Goal: Information Seeking & Learning: Compare options

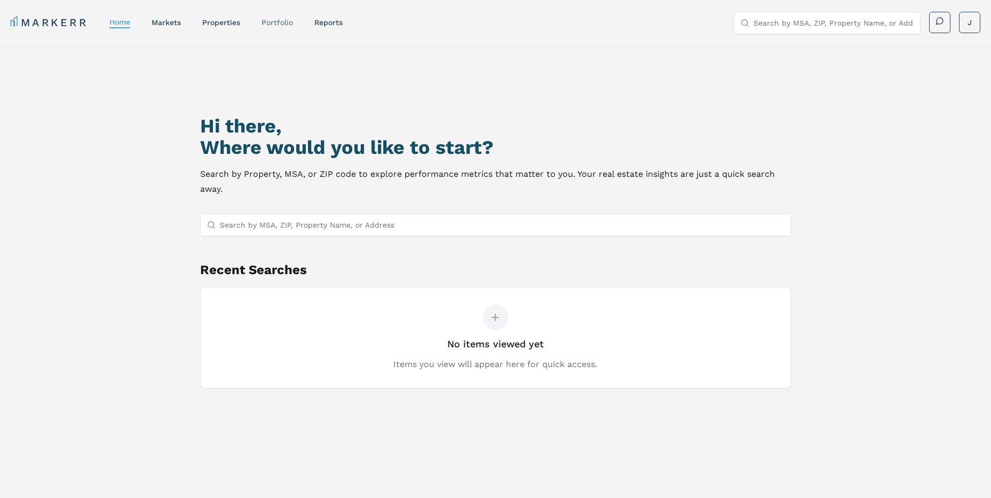
click at [278, 23] on link "Portfolio" at bounding box center [277, 22] width 31 height 9
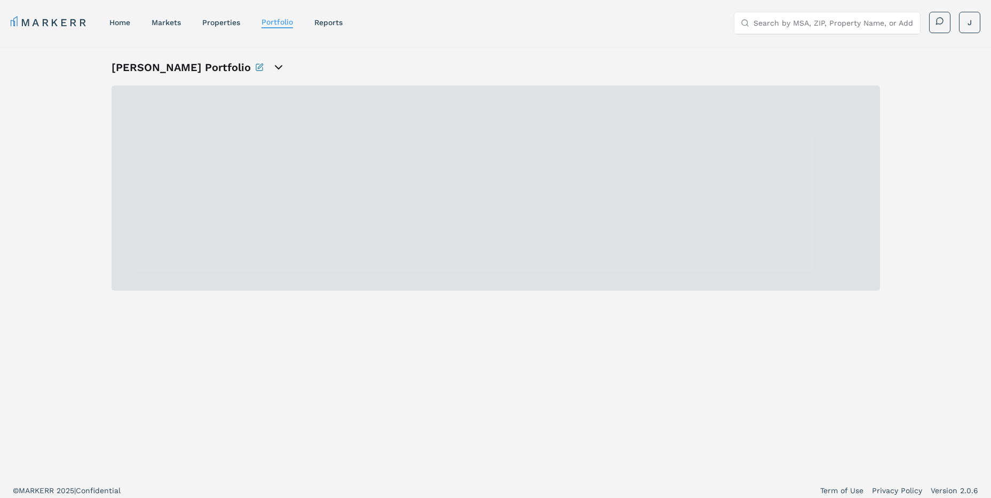
click at [227, 23] on link "properties" at bounding box center [221, 22] width 38 height 9
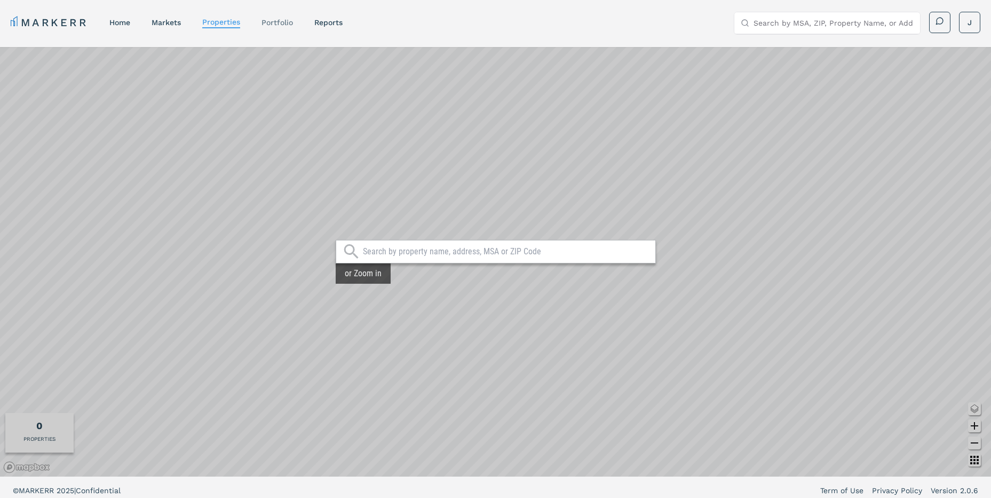
click at [274, 23] on link "Portfolio" at bounding box center [277, 22] width 31 height 9
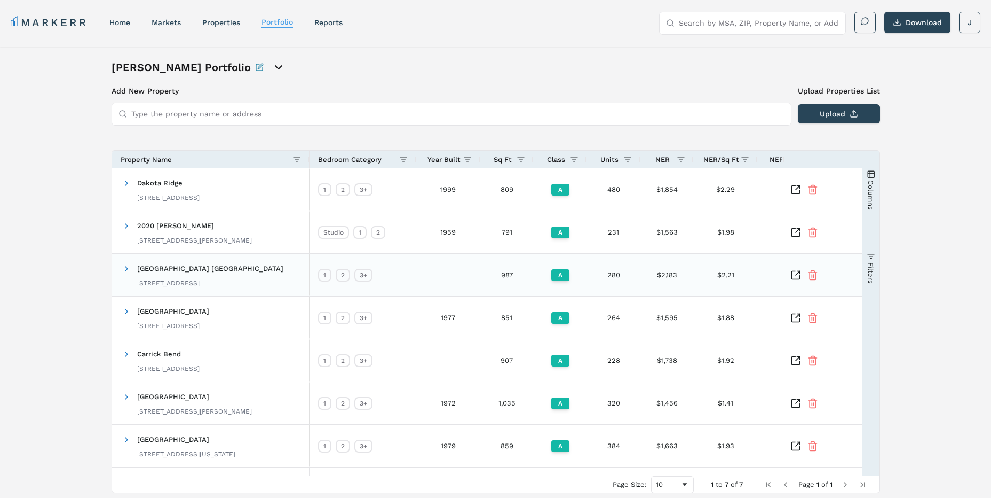
click at [798, 271] on icon "Inspect Comparable" at bounding box center [796, 275] width 11 height 11
click at [163, 438] on span "Red Hawk Ranch" at bounding box center [173, 439] width 72 height 8
click at [797, 451] on icon "Inspect Comparable" at bounding box center [796, 445] width 11 height 11
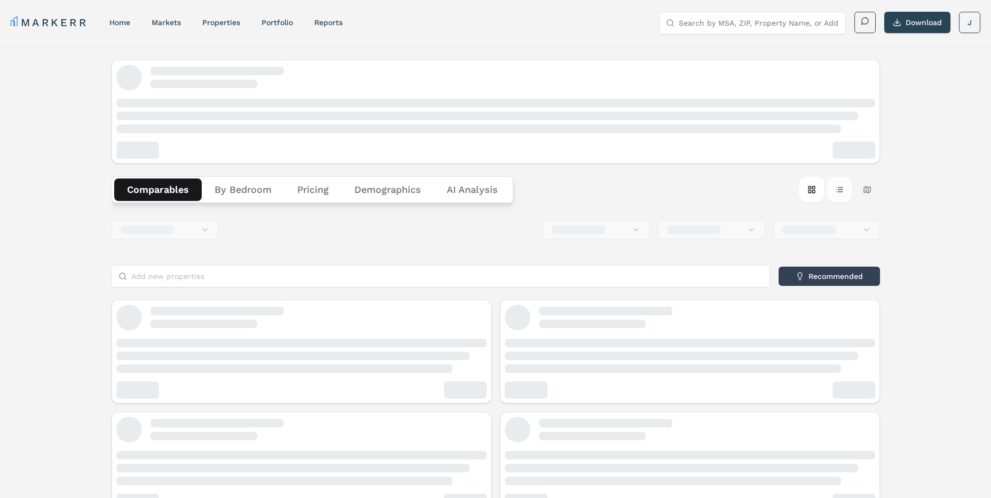
click at [842, 187] on button "Table view" at bounding box center [840, 190] width 26 height 26
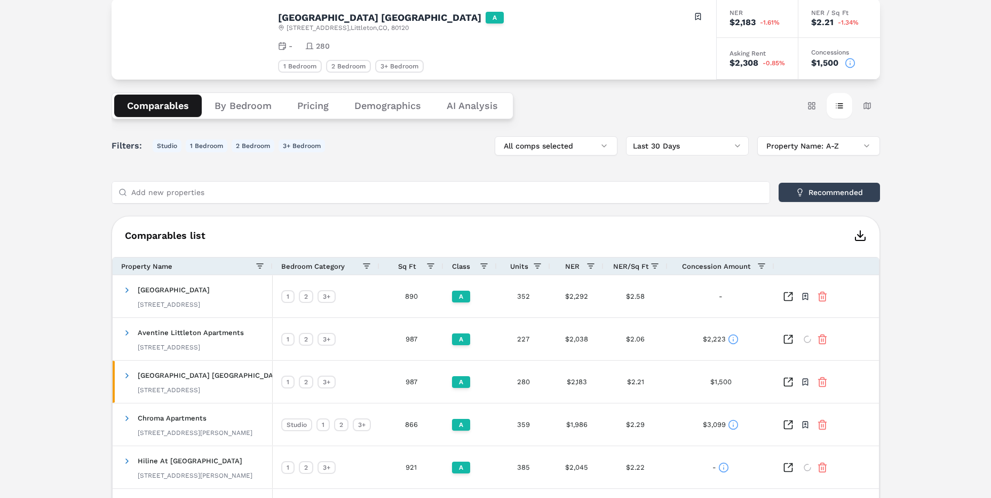
scroll to position [177, 0]
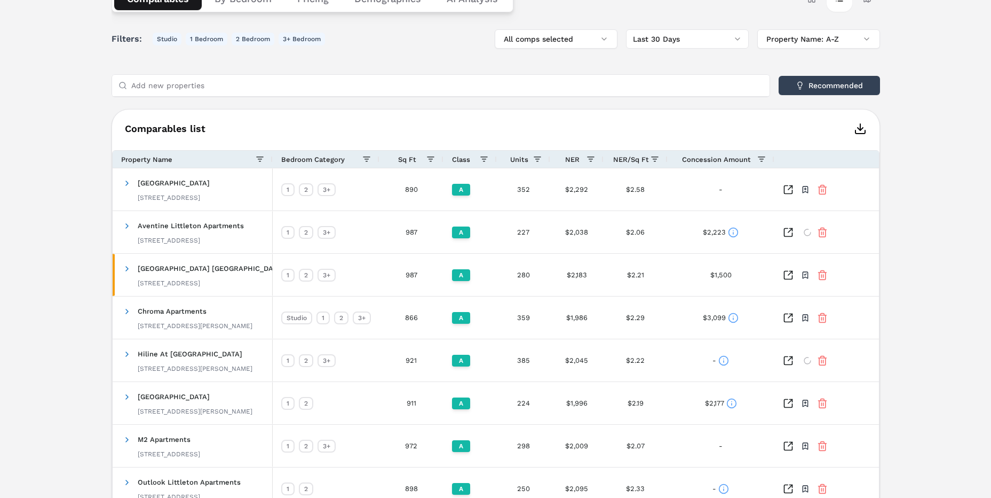
click at [735, 161] on span "Concession Amount" at bounding box center [716, 159] width 69 height 8
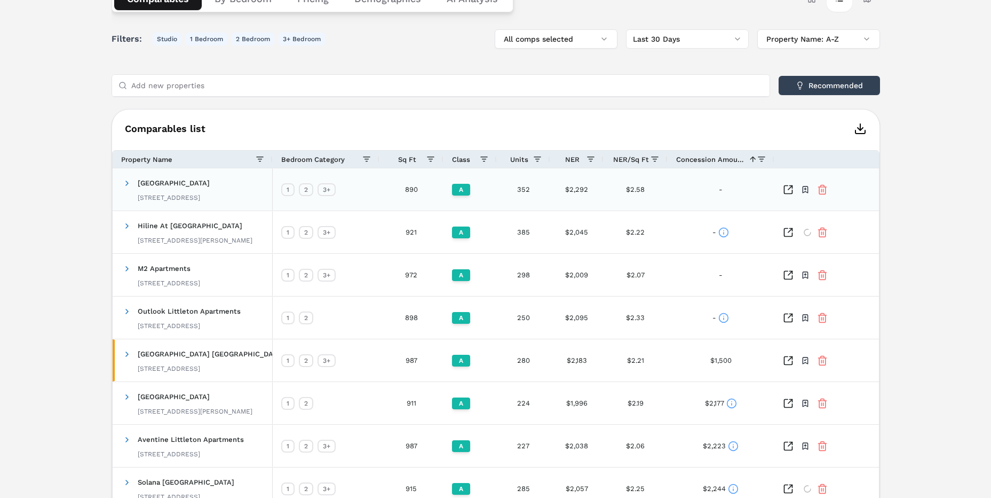
click at [725, 163] on span "Concession Amount" at bounding box center [710, 159] width 68 height 8
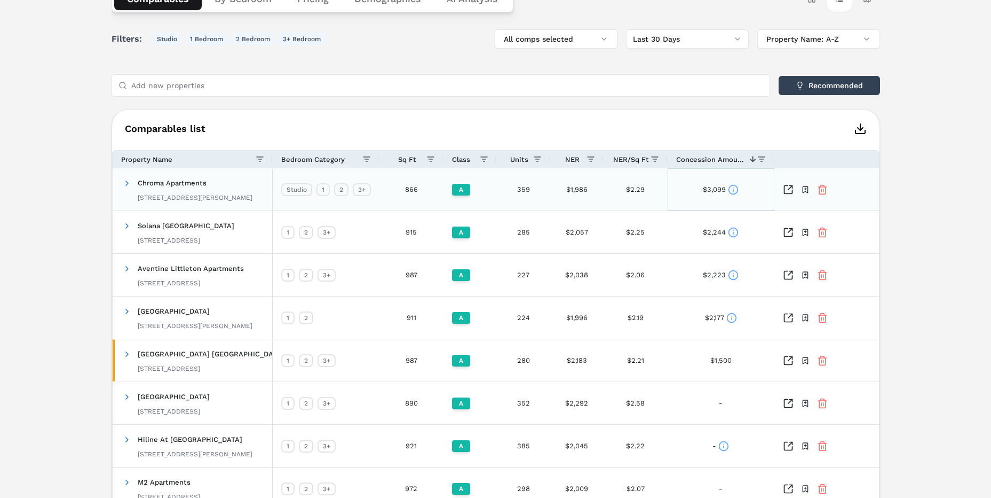
click at [731, 195] on div "$3,099" at bounding box center [721, 189] width 36 height 21
click at [732, 190] on icon at bounding box center [733, 189] width 11 height 11
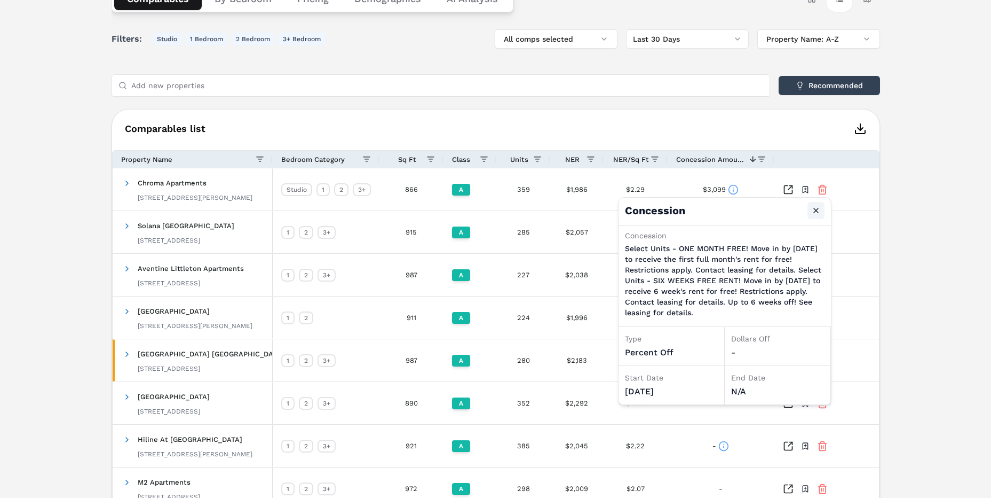
click at [818, 205] on button "Close" at bounding box center [816, 210] width 17 height 17
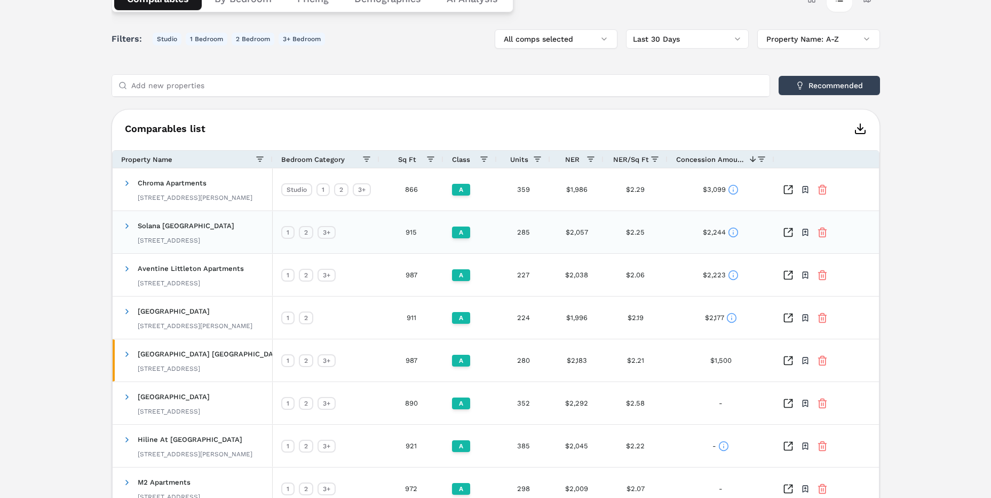
click at [735, 228] on circle at bounding box center [733, 231] width 9 height 9
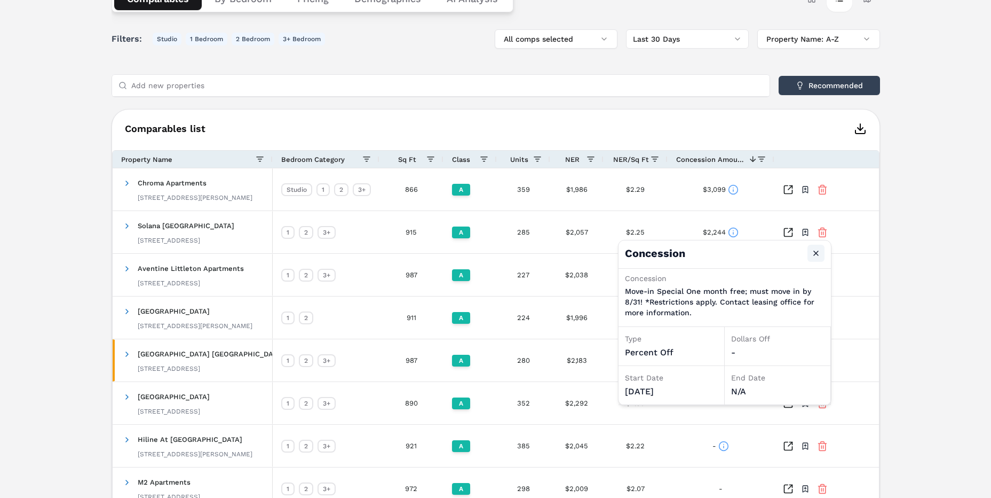
click at [820, 248] on button "Close" at bounding box center [816, 252] width 17 height 17
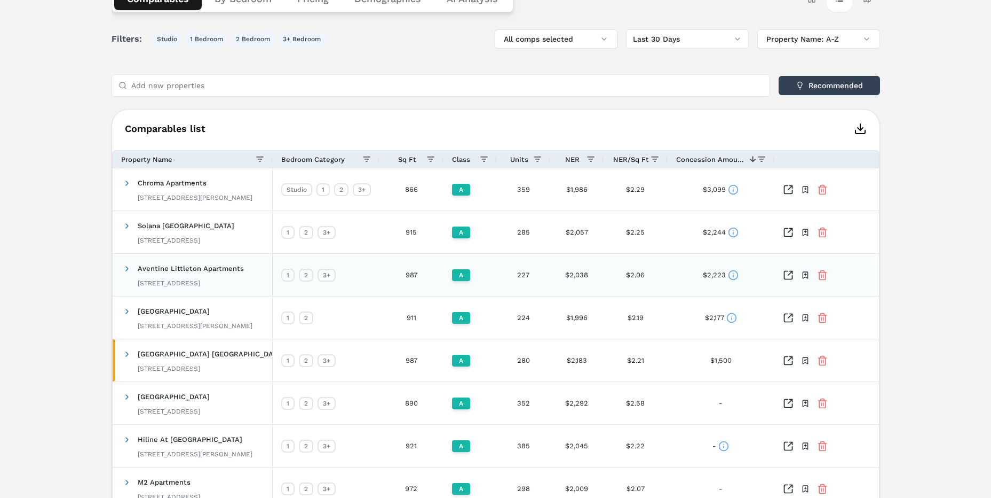
click at [728, 280] on icon at bounding box center [733, 275] width 11 height 11
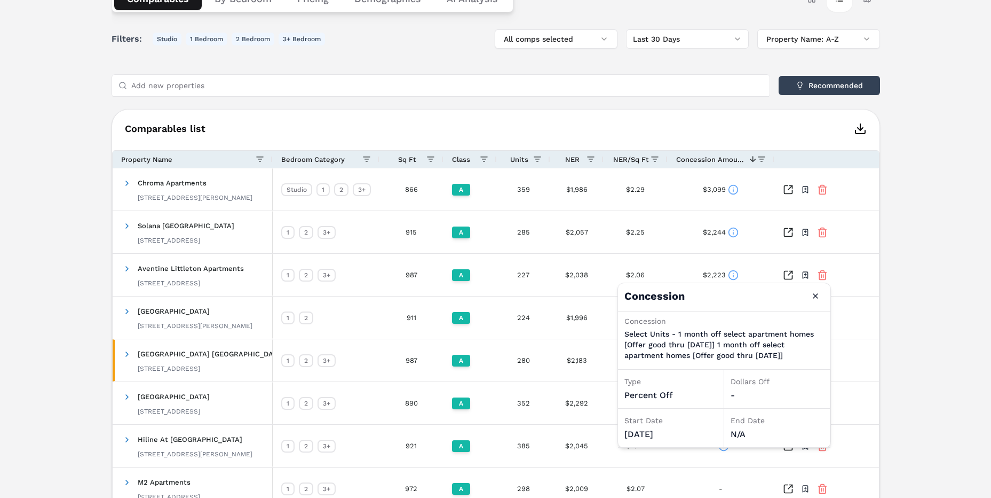
click at [880, 331] on div "Berkshire Aspen Grove A 7317 S Platte River Pkwy , Littleton , CO , 80120 Toggl…" at bounding box center [495, 235] width 991 height 730
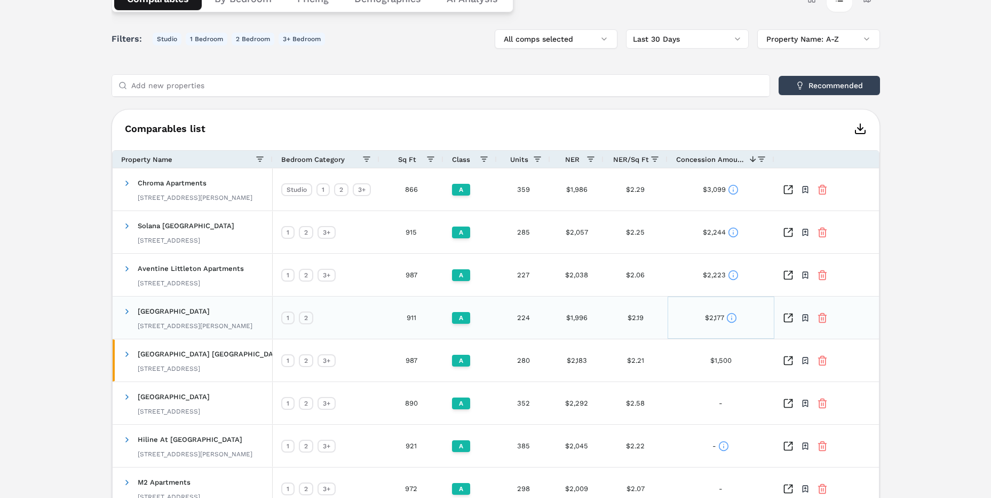
click at [735, 316] on icon at bounding box center [732, 317] width 11 height 11
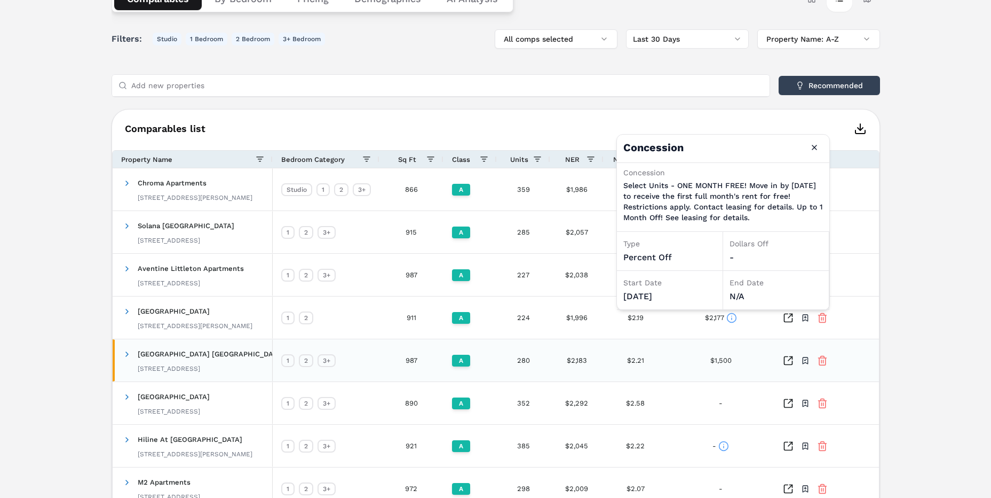
click at [732, 367] on div "$1,500" at bounding box center [721, 360] width 107 height 42
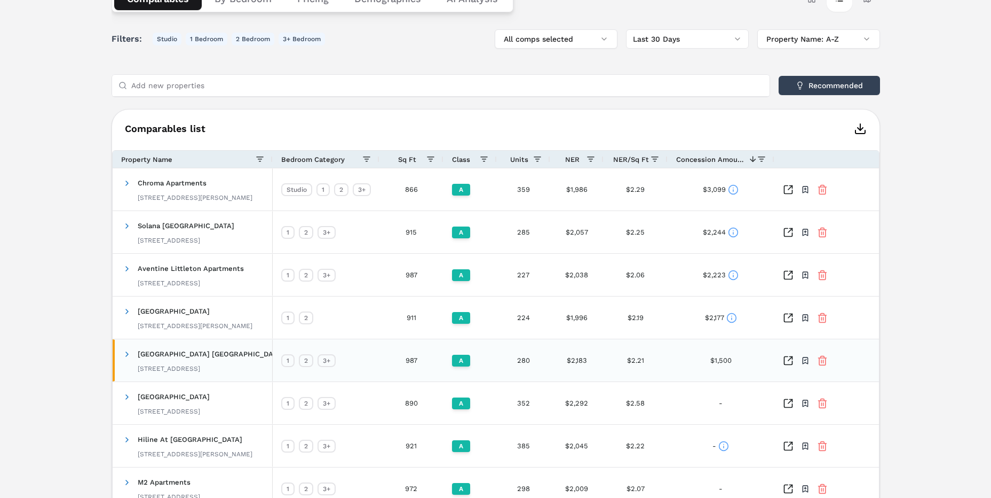
click at [725, 360] on div "$1,500" at bounding box center [721, 360] width 21 height 21
click at [727, 361] on div "$1,500" at bounding box center [721, 360] width 21 height 21
click at [878, 315] on div "Toggle portfolio menu" at bounding box center [828, 317] width 107 height 42
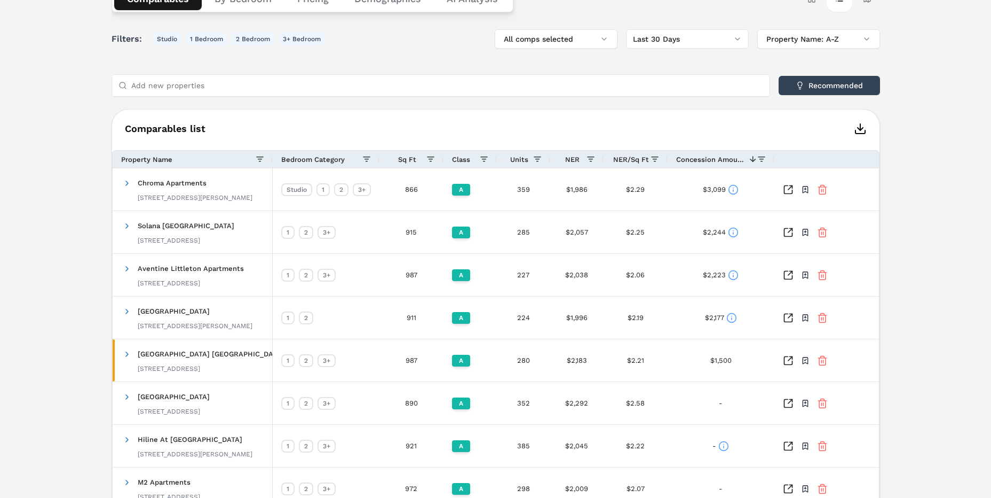
click at [915, 299] on div "Berkshire Aspen Grove A 7317 S Platte River Pkwy , Littleton , CO , 80120 Toggl…" at bounding box center [495, 235] width 991 height 730
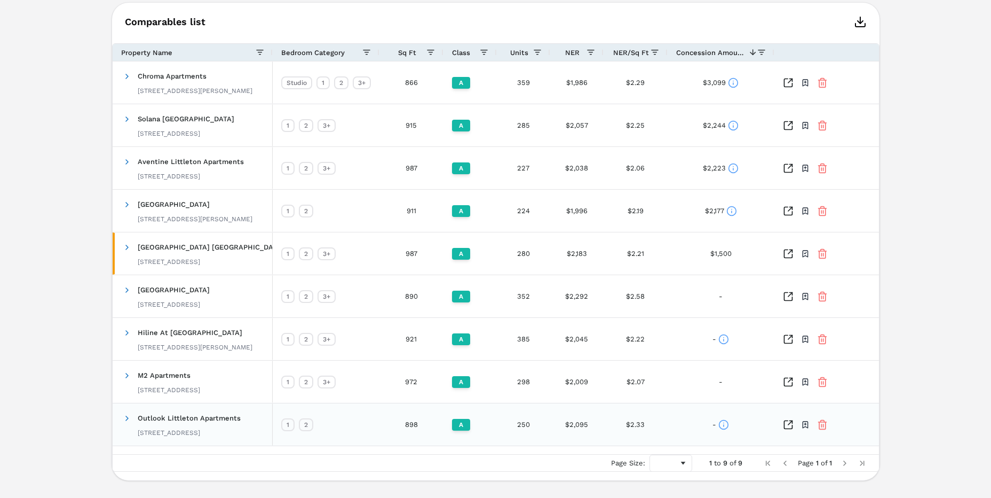
click at [720, 422] on circle at bounding box center [724, 424] width 9 height 9
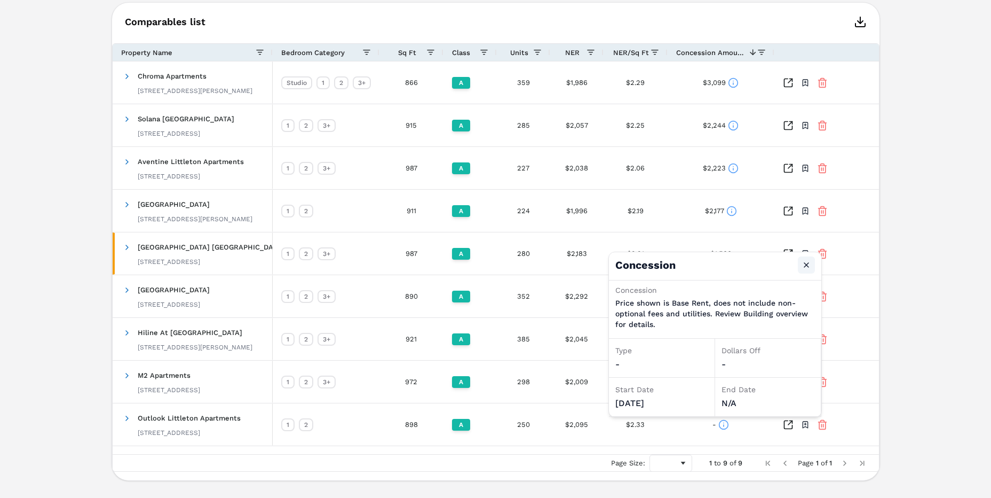
click at [809, 262] on button "Close" at bounding box center [806, 264] width 17 height 17
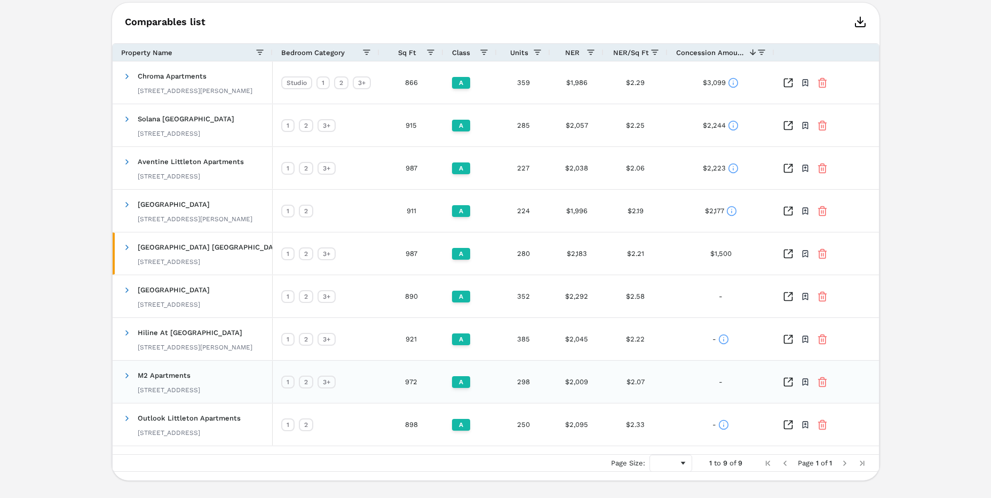
click at [722, 379] on div "-" at bounding box center [721, 381] width 4 height 21
click at [710, 317] on div "-" at bounding box center [721, 296] width 107 height 42
click at [717, 291] on div "-" at bounding box center [721, 296] width 107 height 42
click at [728, 241] on div "$1,500" at bounding box center [721, 253] width 107 height 42
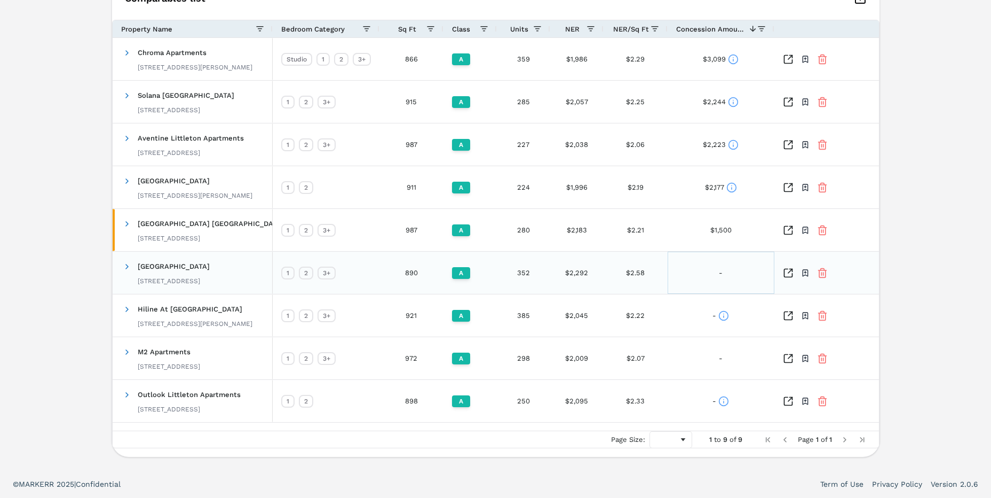
click at [727, 271] on div "-" at bounding box center [721, 272] width 107 height 42
click at [725, 319] on icon at bounding box center [724, 315] width 11 height 11
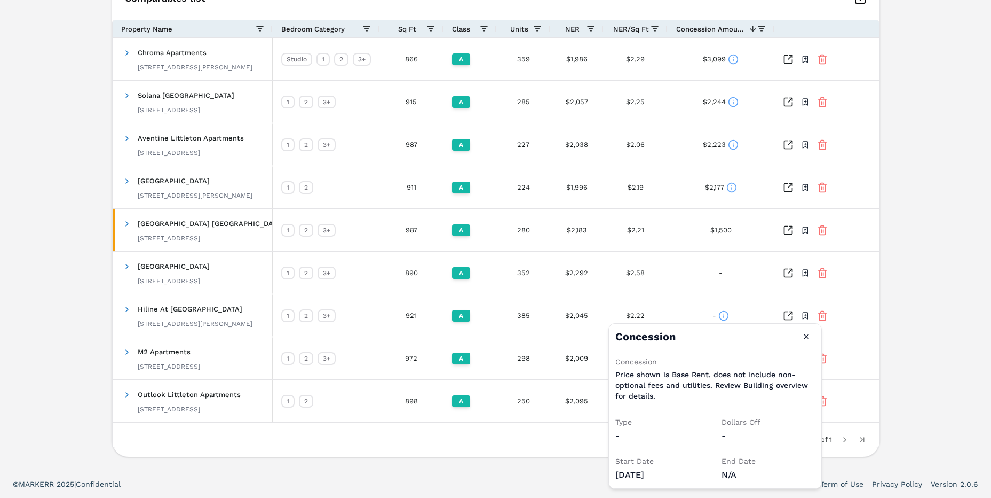
click at [702, 331] on h4 "Concession Close" at bounding box center [715, 337] width 212 height 28
click at [682, 297] on div "-" at bounding box center [721, 315] width 107 height 42
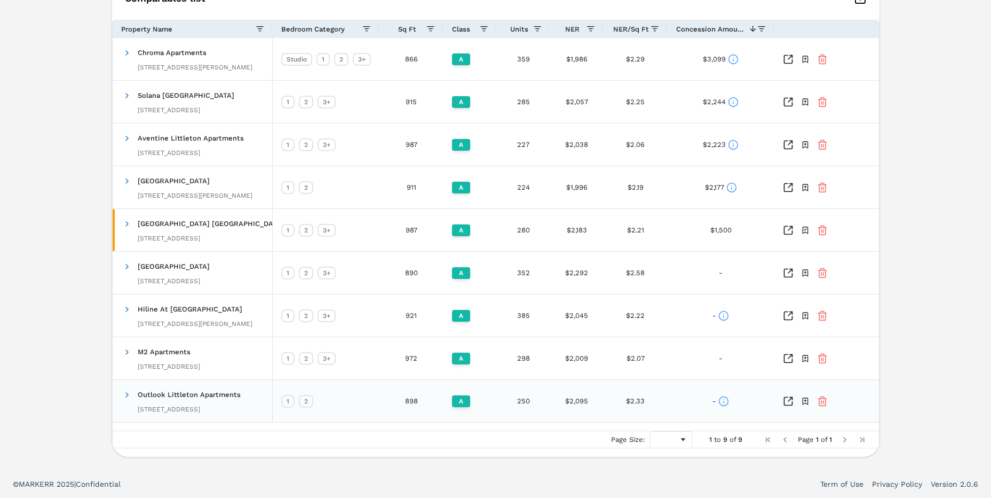
click at [728, 398] on icon at bounding box center [724, 401] width 11 height 11
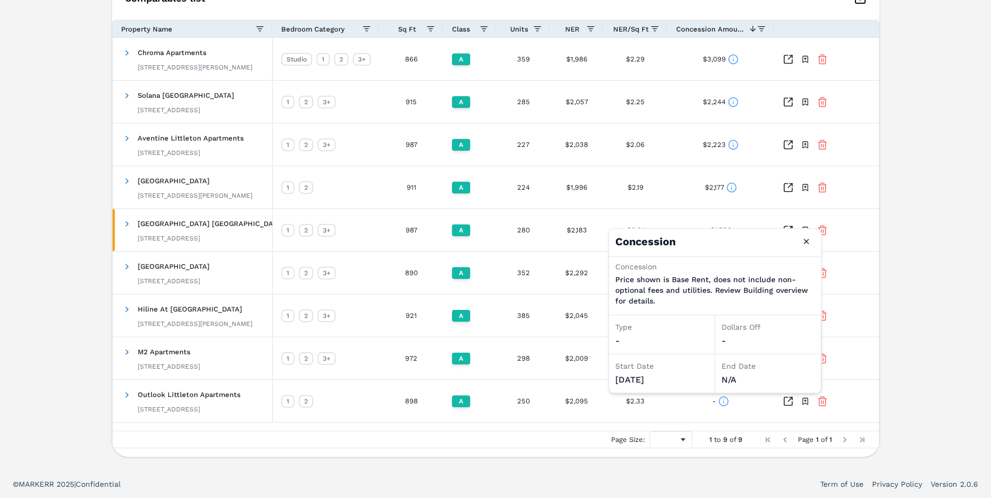
click at [723, 294] on p "Price shown is Base Rent, does not include non-optional fees and utilities. Rev…" at bounding box center [715, 290] width 200 height 32
click at [807, 242] on button "Close" at bounding box center [806, 241] width 17 height 17
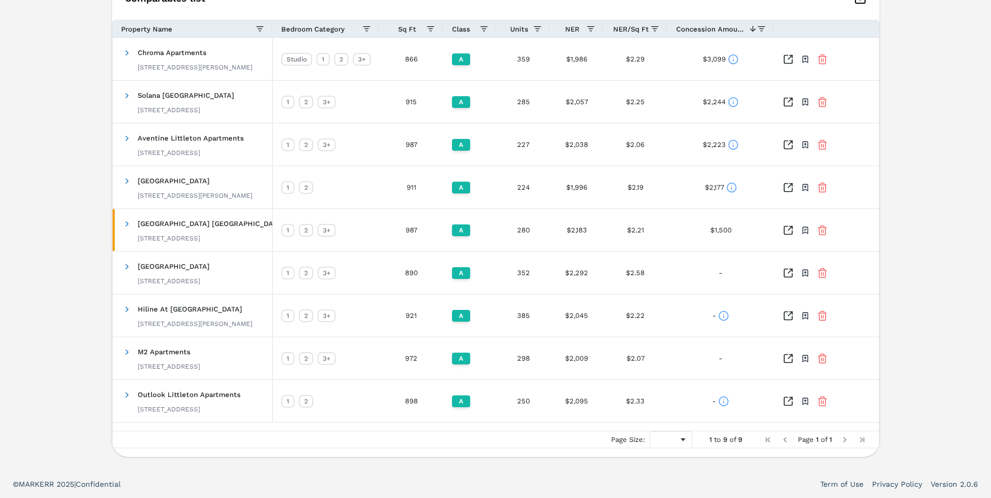
click at [97, 250] on div "Berkshire Aspen Grove A 7317 S Platte River Pkwy , Littleton , CO , 80120 Toggl…" at bounding box center [495, 105] width 991 height 730
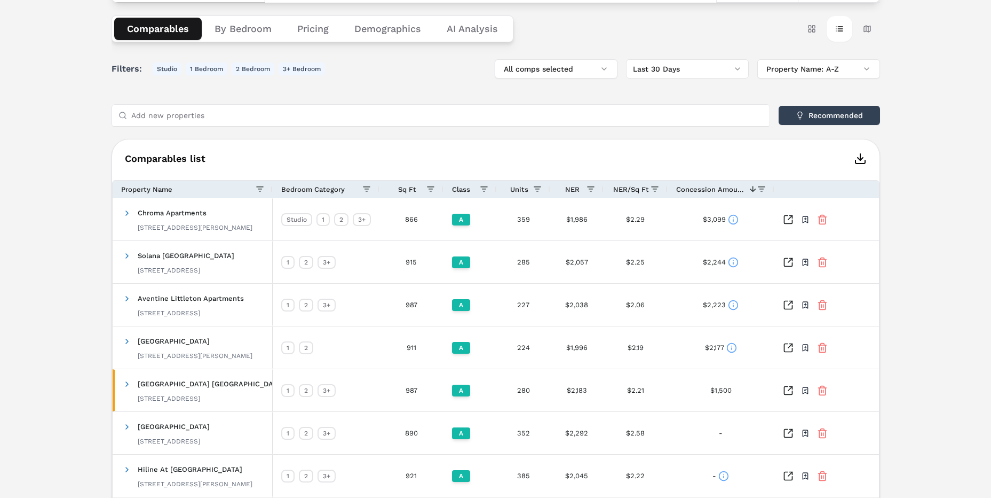
scroll to position [0, 0]
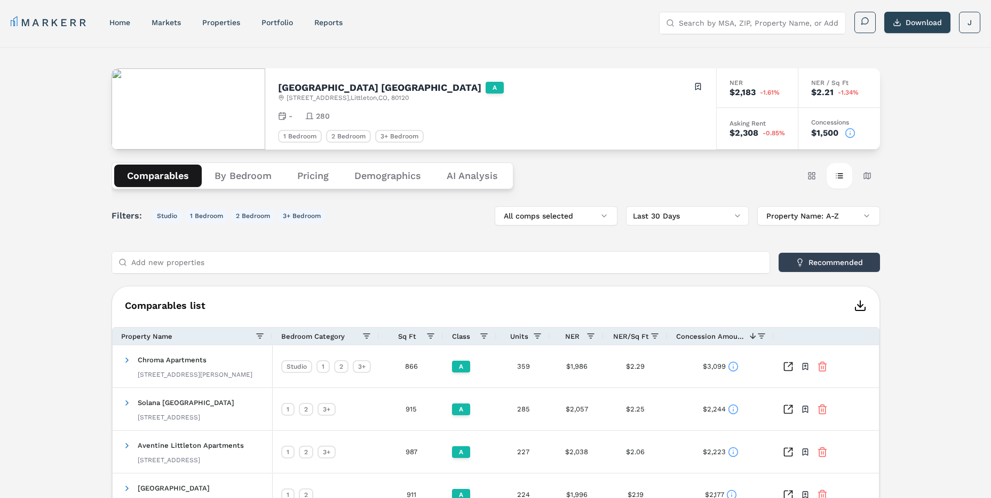
click at [78, 187] on div "Berkshire Aspen Grove A 7317 S Platte River Pkwy , Littleton , CO , 80120 Toggl…" at bounding box center [495, 412] width 991 height 730
click at [59, 211] on div "Berkshire Aspen Grove A 7317 S Platte River Pkwy , Littleton , CO , 80120 Toggl…" at bounding box center [495, 412] width 991 height 730
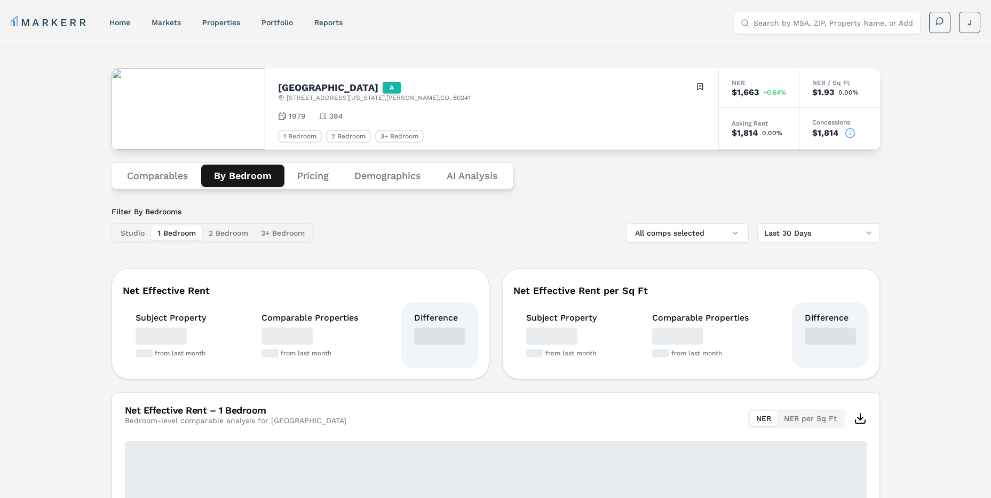
click at [225, 179] on button "By Bedroom" at bounding box center [242, 175] width 83 height 22
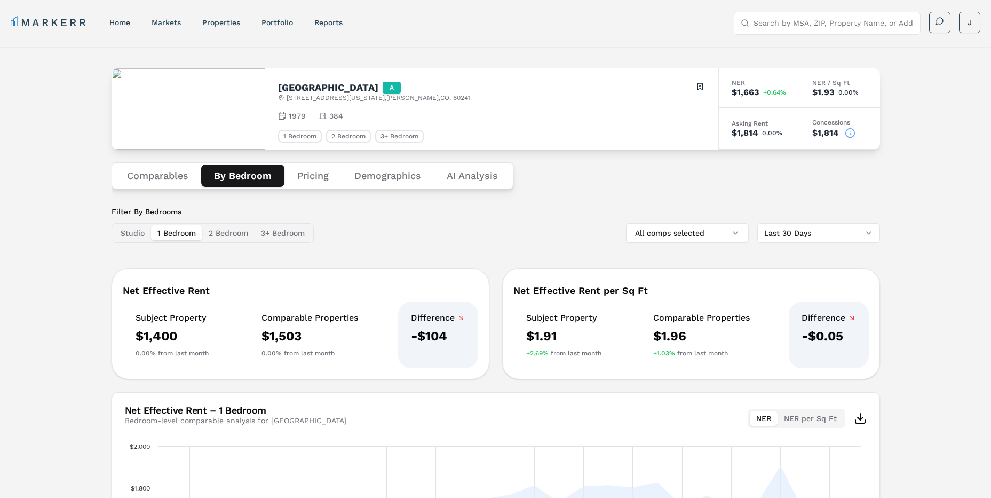
click at [296, 336] on div "$1,503" at bounding box center [310, 335] width 97 height 17
click at [34, 287] on div "[GEOGRAPHIC_DATA] A [STREET_ADDRESS][US_STATE] Toggle portfolio menu 1979 384 1…" at bounding box center [495, 363] width 991 height 633
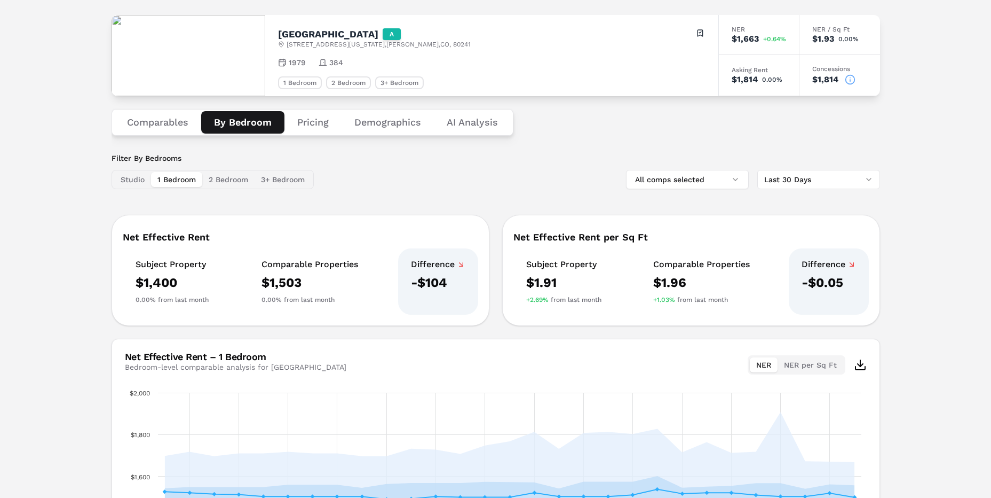
scroll to position [210, 0]
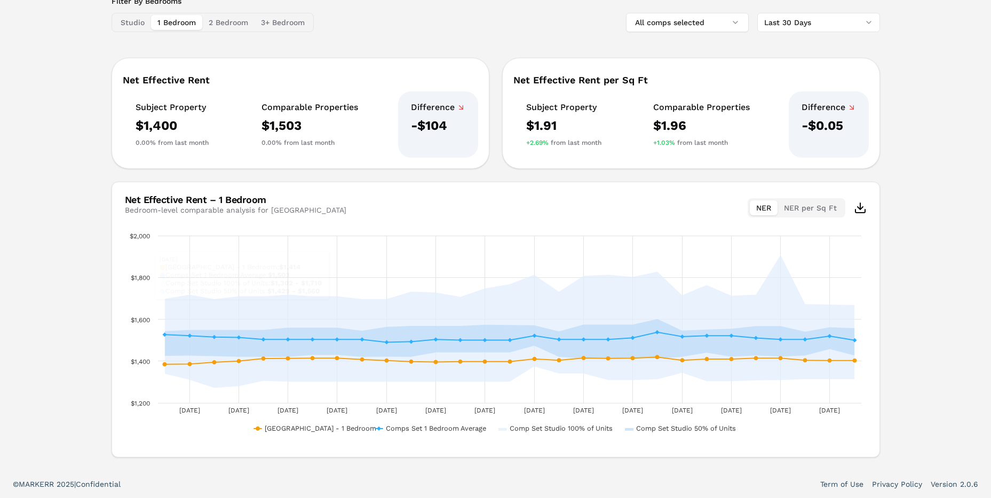
click at [336, 187] on div "Net Effective Rent – 1 Bedroom Bedroom-level comparable analysis for [GEOGRAPHI…" at bounding box center [496, 206] width 768 height 48
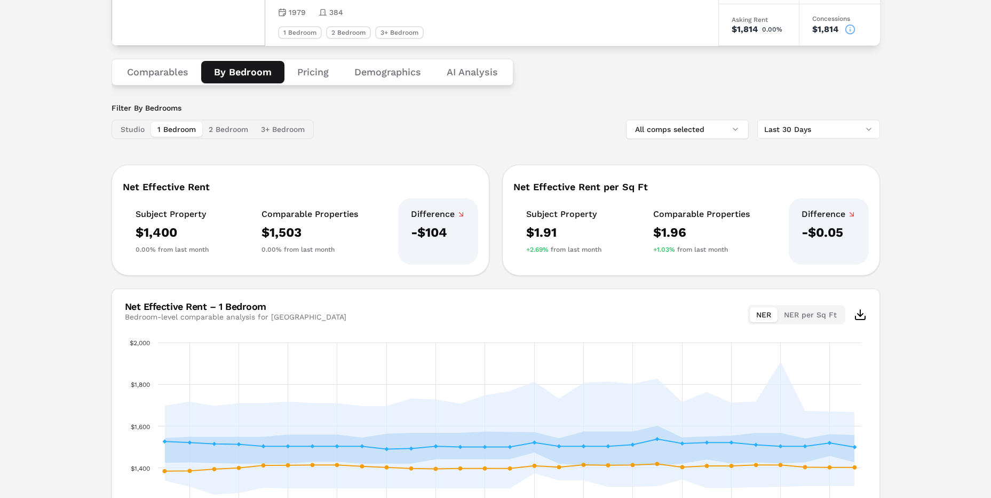
scroll to position [50, 0]
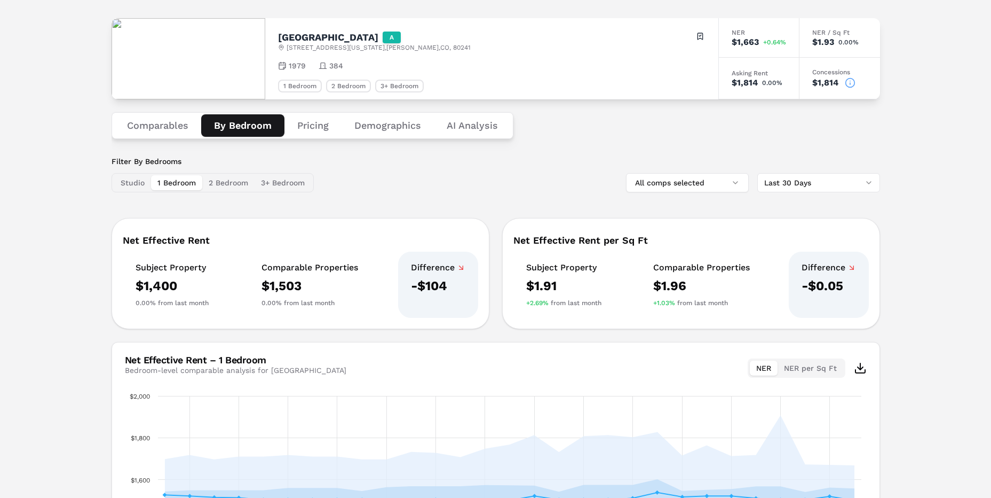
click at [397, 176] on div "Filter By Bedrooms Studio 1 Bedroom 2 Bedroom 3+ Bedroom All comps selected Las…" at bounding box center [496, 174] width 769 height 36
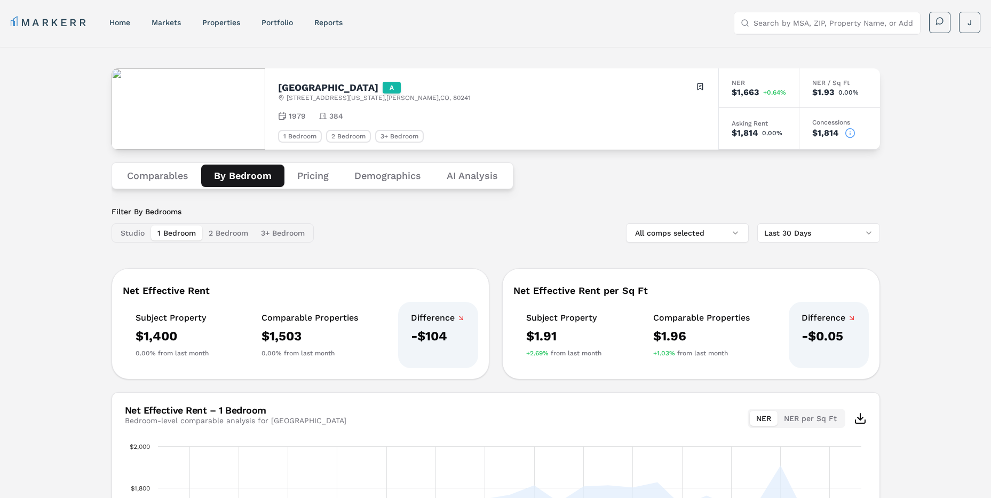
drag, startPoint x: 209, startPoint y: 228, endPoint x: 216, endPoint y: 228, distance: 6.9
click at [209, 228] on button "2 Bedroom" at bounding box center [228, 232] width 52 height 15
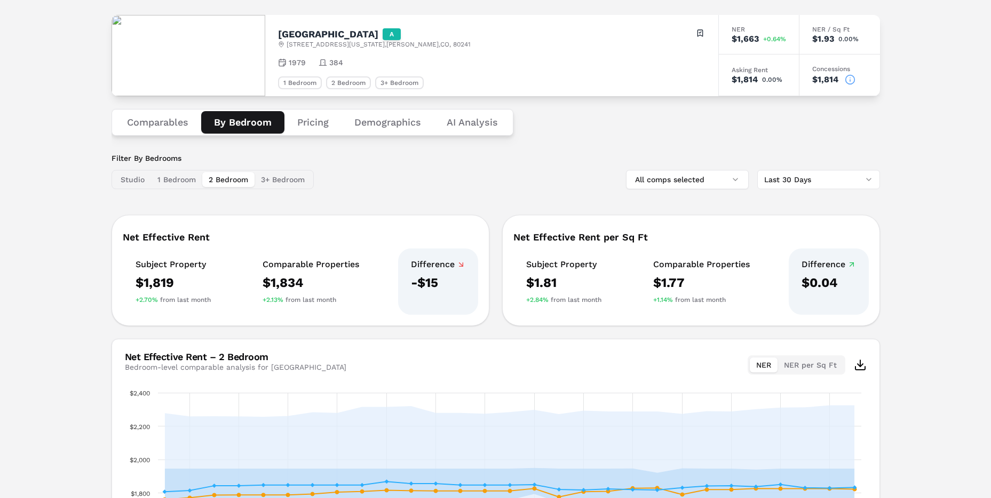
scroll to position [107, 0]
